Goal: Information Seeking & Learning: Learn about a topic

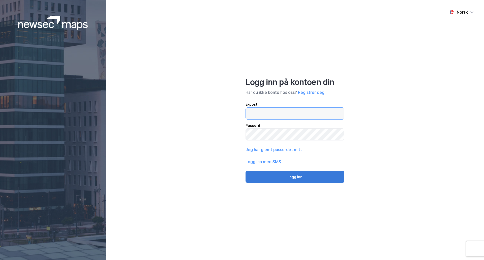
type input "[EMAIL_ADDRESS][DOMAIN_NAME]"
click at [304, 177] on button "Logg inn" at bounding box center [294, 177] width 99 height 12
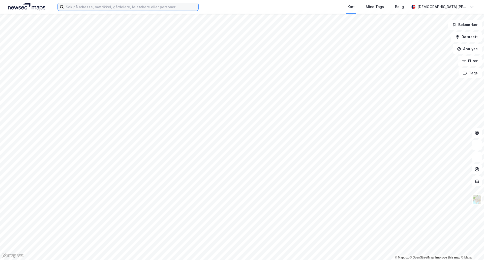
click at [136, 5] on input at bounding box center [131, 7] width 134 height 8
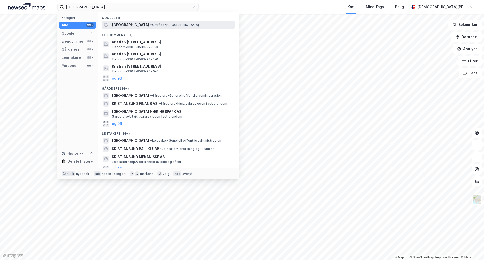
click at [130, 25] on span "[GEOGRAPHIC_DATA]" at bounding box center [130, 25] width 37 height 6
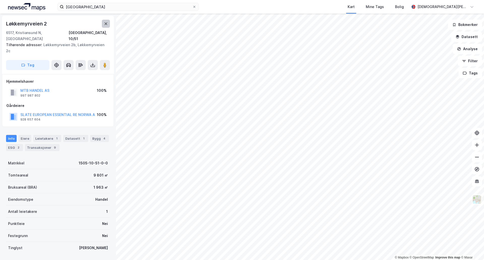
click at [107, 23] on icon at bounding box center [106, 24] width 4 height 4
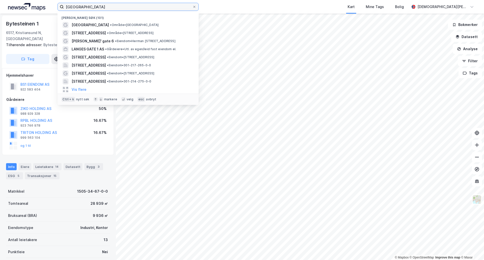
drag, startPoint x: 162, startPoint y: 6, endPoint x: 52, endPoint y: 7, distance: 110.8
click at [51, 7] on div "kristiansund Nylige søk (101) [GEOGRAPHIC_DATA] • Område • [STREET_ADDRESS] • O…" at bounding box center [242, 7] width 484 height 14
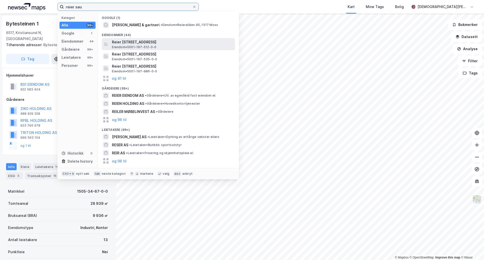
type input "reier sau"
click at [116, 43] on span "Reier [STREET_ADDRESS]" at bounding box center [172, 42] width 121 height 6
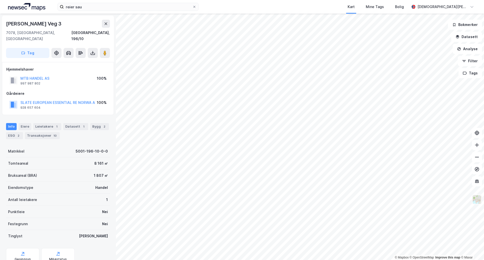
click at [474, 201] on img at bounding box center [477, 199] width 10 height 10
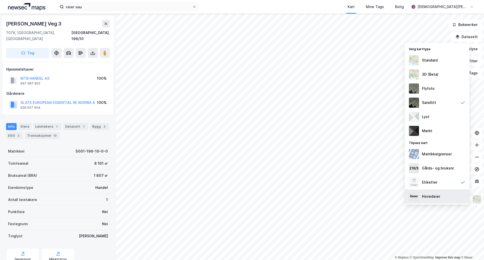
click at [438, 196] on div "Hovedeier" at bounding box center [431, 196] width 18 height 6
